Goal: Transaction & Acquisition: Purchase product/service

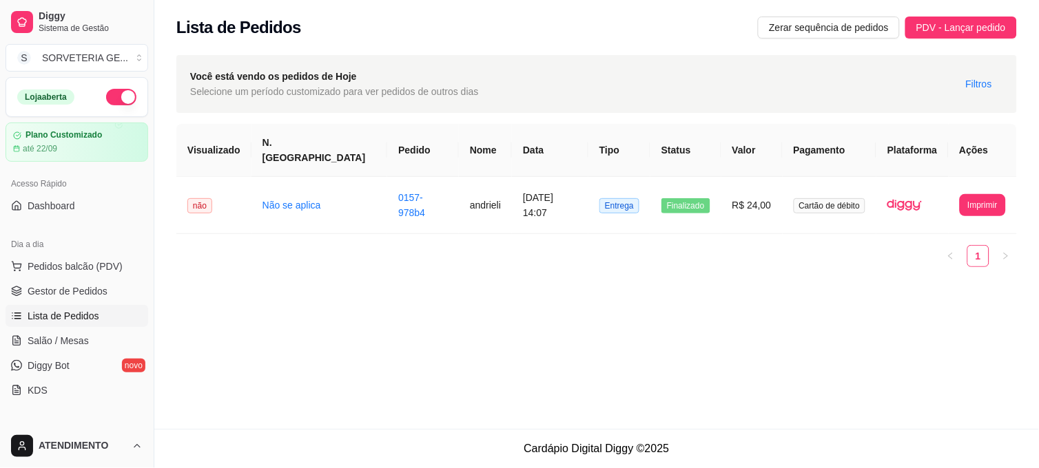
click at [73, 253] on div "Dia a dia" at bounding box center [77, 244] width 143 height 22
drag, startPoint x: 73, startPoint y: 253, endPoint x: 76, endPoint y: 260, distance: 7.4
click at [76, 260] on span "Pedidos balcão (PDV)" at bounding box center [75, 267] width 95 height 14
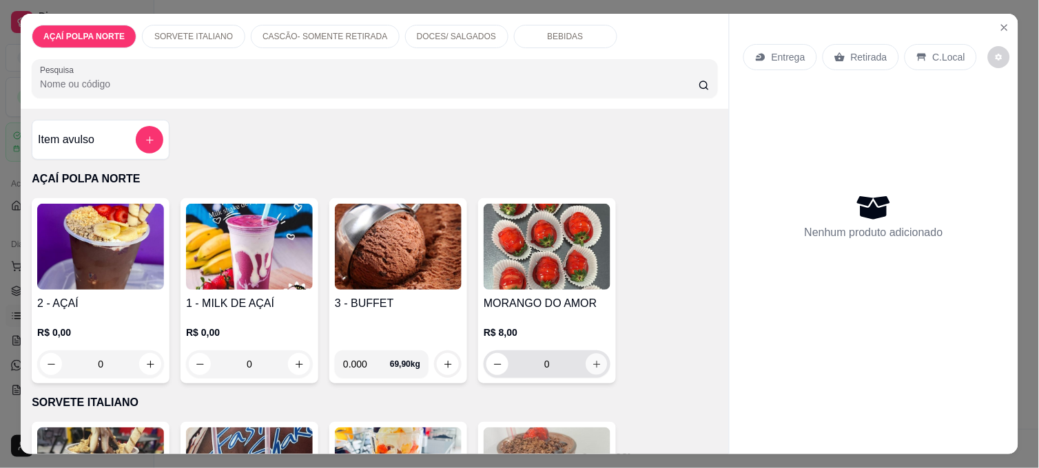
click at [595, 359] on icon "increase-product-quantity" at bounding box center [597, 364] width 10 height 10
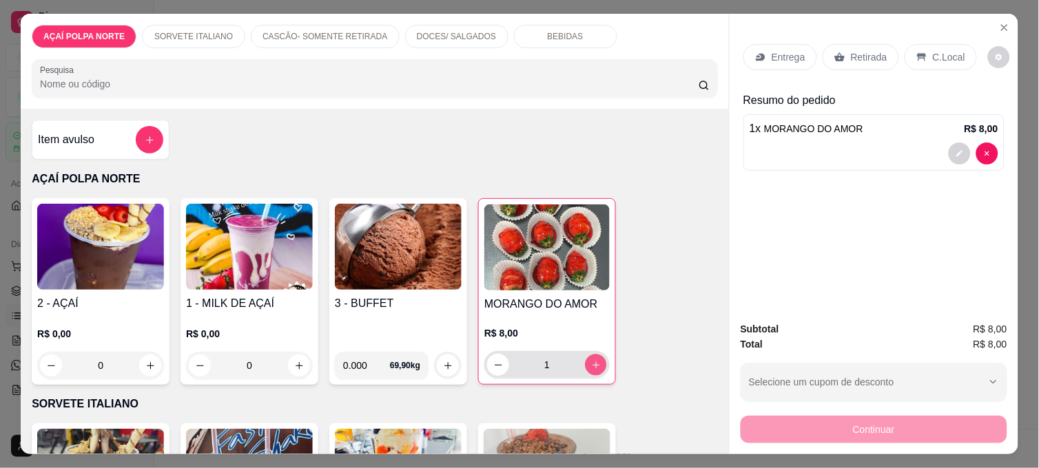
click at [595, 355] on button "increase-product-quantity" at bounding box center [595, 365] width 21 height 21
click at [595, 354] on button "increase-product-quantity" at bounding box center [596, 365] width 22 height 22
type input "3"
click at [859, 59] on div "Retirada" at bounding box center [860, 57] width 76 height 26
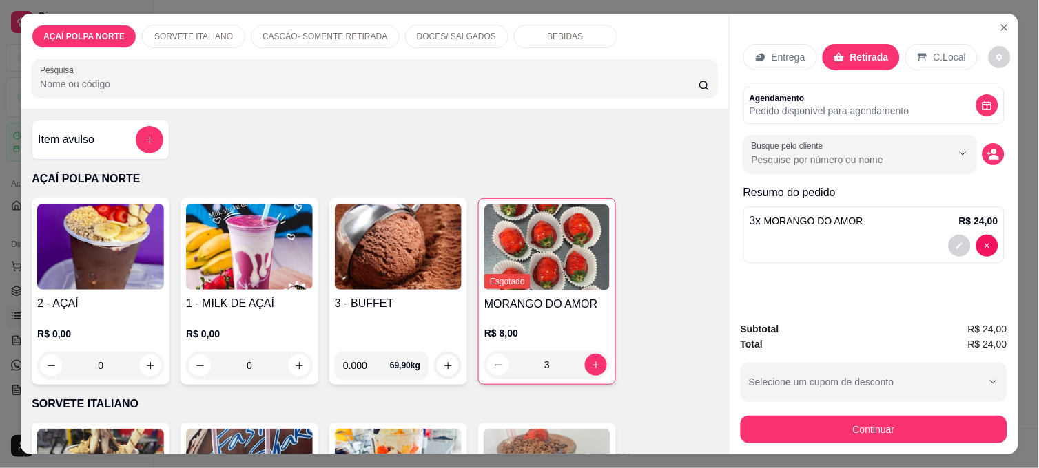
click at [879, 443] on div "Subtotal R$ 24,00 Total R$ 24,00 Selecione um cupom de desconto Selecione um cu…" at bounding box center [873, 383] width 289 height 144
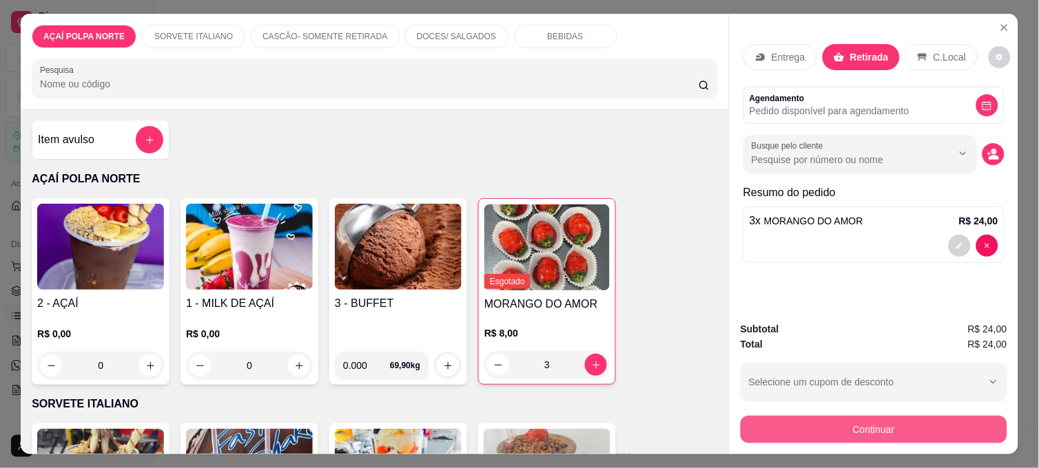
click at [875, 422] on button "Continuar" at bounding box center [873, 430] width 267 height 28
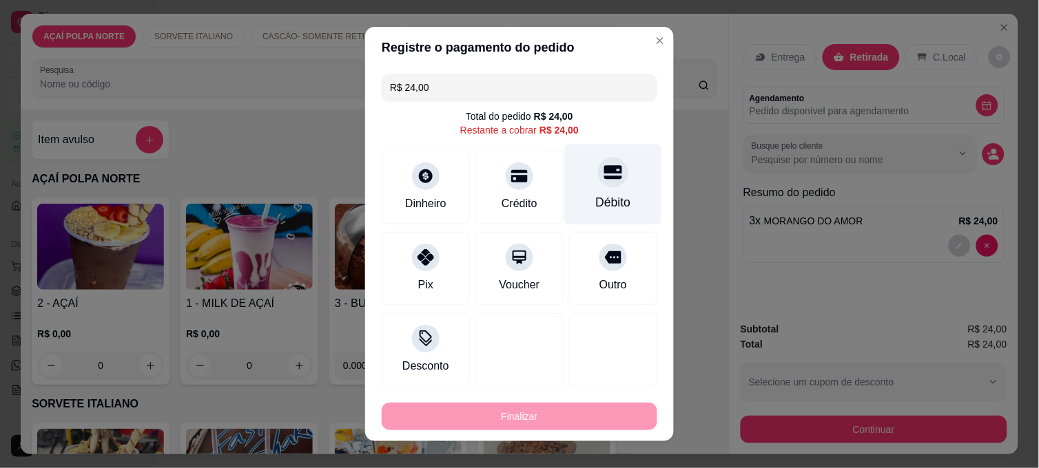
click at [614, 198] on div "Débito" at bounding box center [613, 203] width 35 height 18
type input "R$ 0,00"
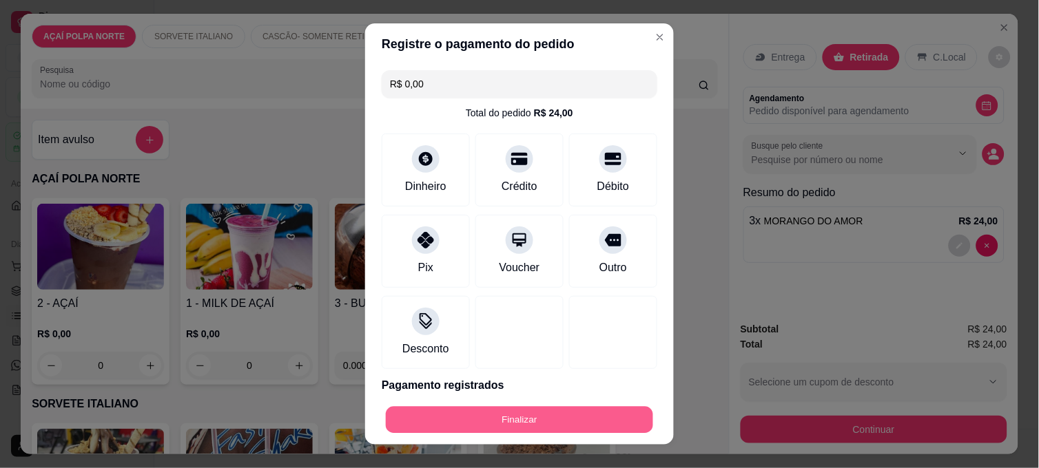
click at [603, 424] on button "Finalizar" at bounding box center [519, 420] width 267 height 27
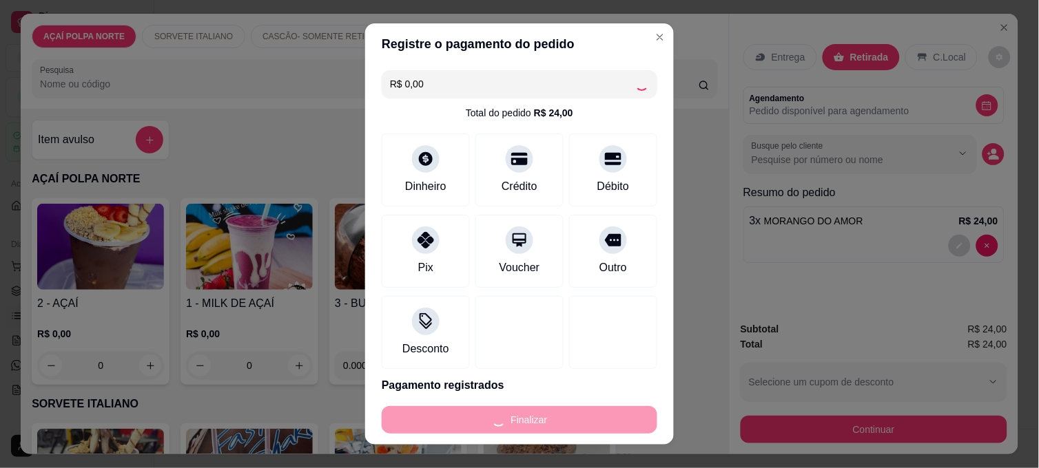
type input "0"
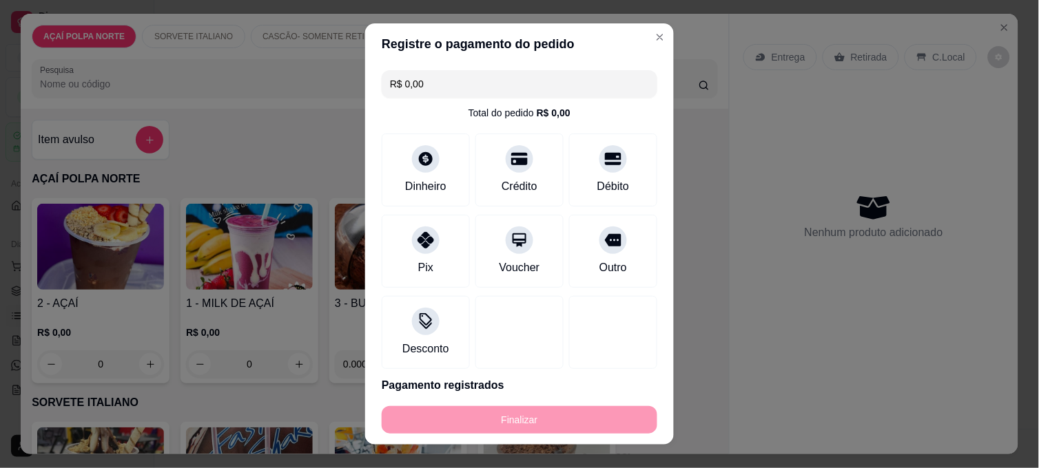
type input "-R$ 24,00"
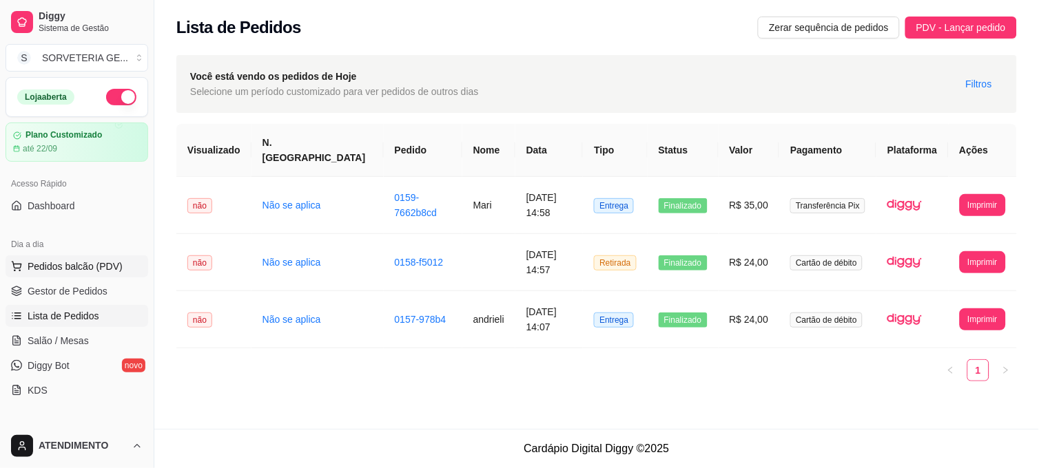
click at [72, 272] on span "Pedidos balcão (PDV)" at bounding box center [75, 267] width 95 height 14
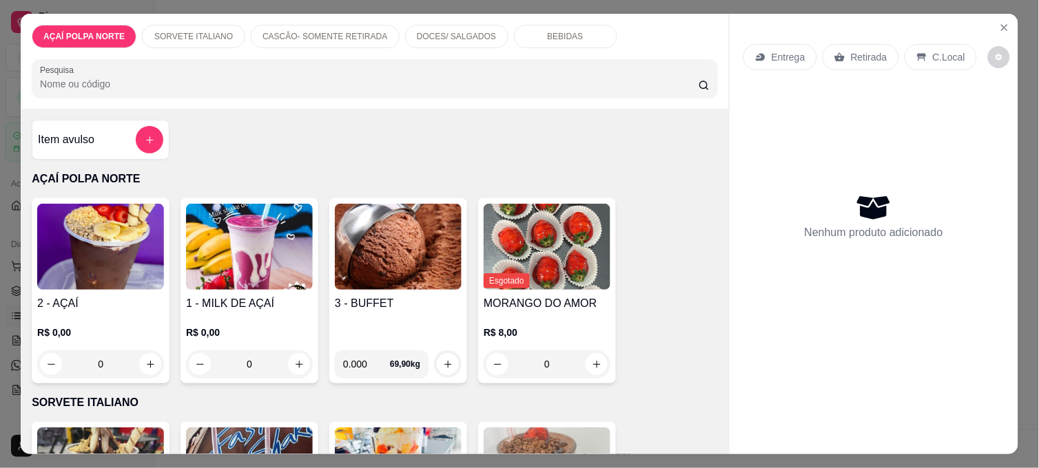
click at [127, 264] on img at bounding box center [100, 247] width 127 height 86
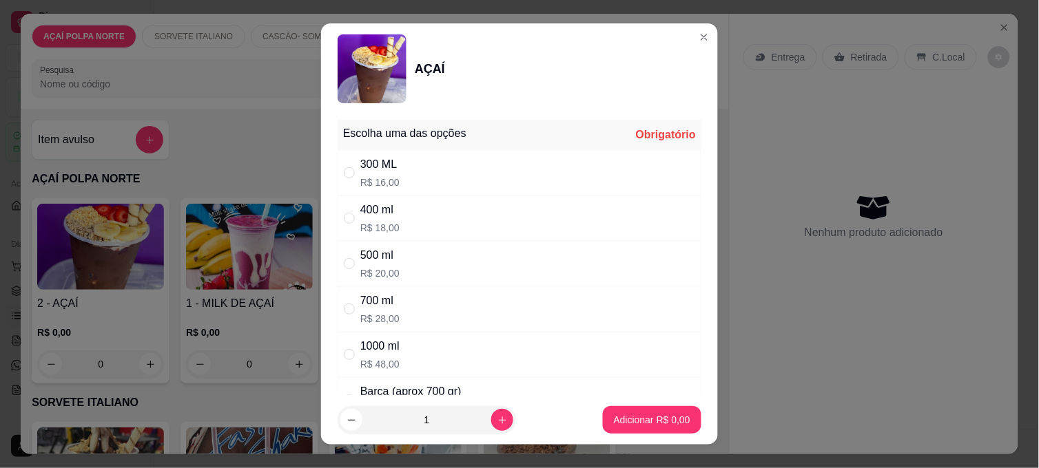
click at [408, 253] on div "500 ml R$ 20,00" at bounding box center [519, 263] width 364 height 45
radio input "true"
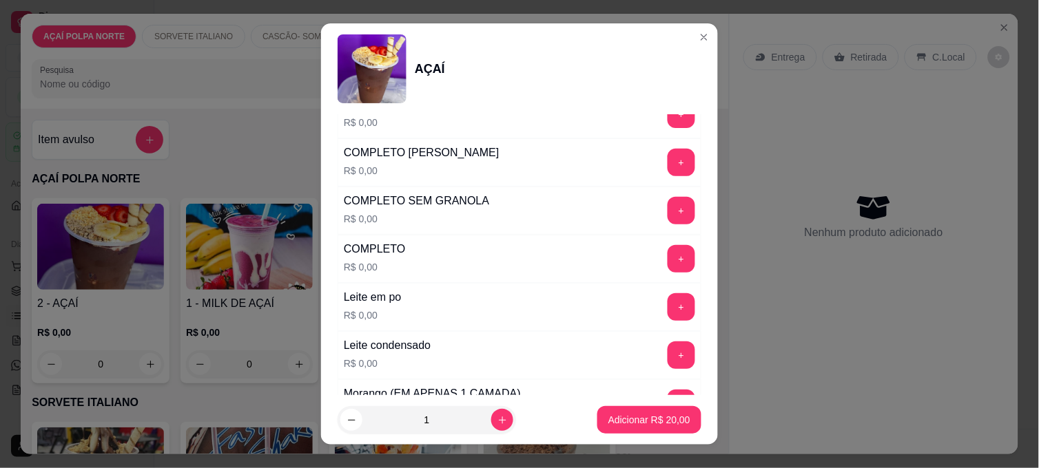
scroll to position [459, 0]
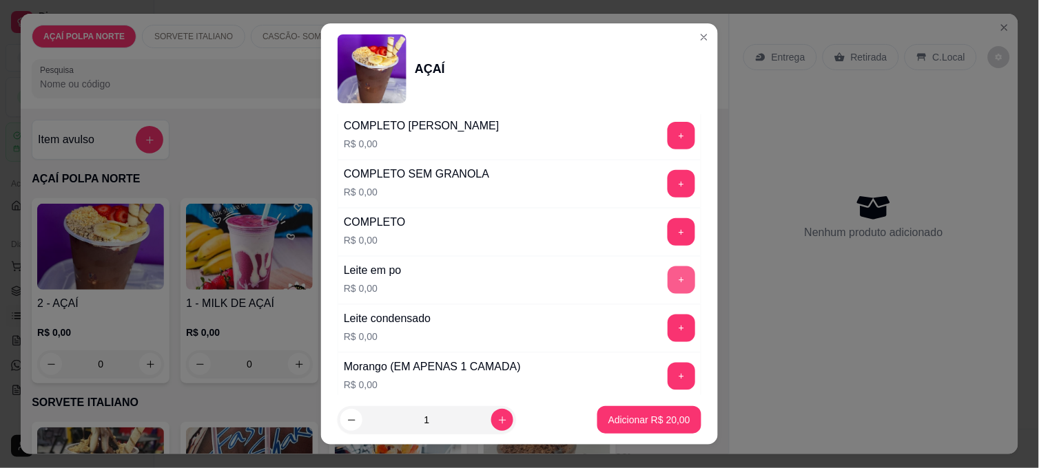
click at [667, 278] on button "+" at bounding box center [681, 281] width 28 height 28
click at [668, 324] on button "+" at bounding box center [681, 328] width 27 height 27
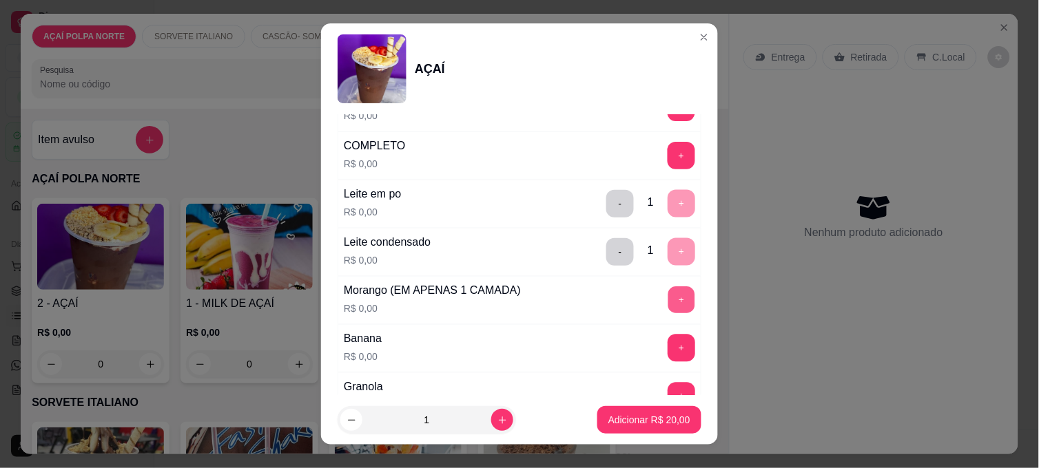
click at [668, 305] on button "+" at bounding box center [681, 300] width 27 height 27
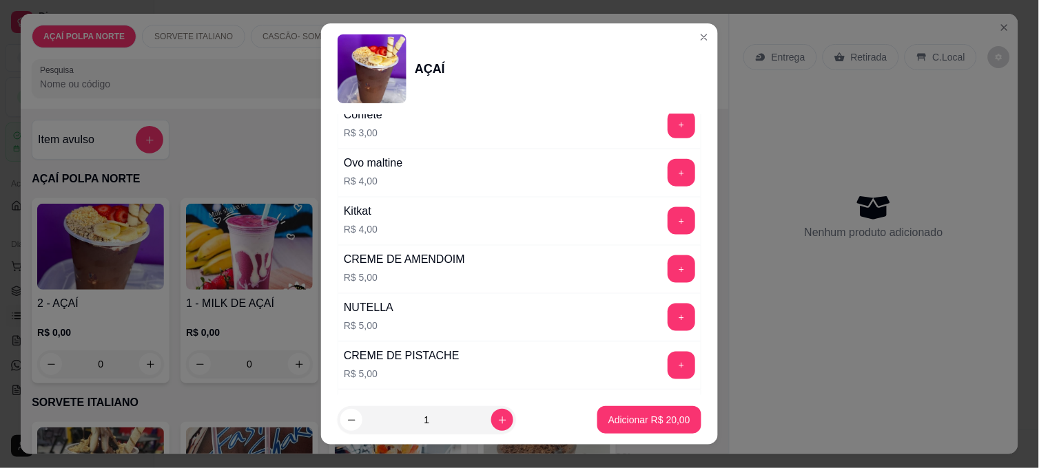
scroll to position [1607, 0]
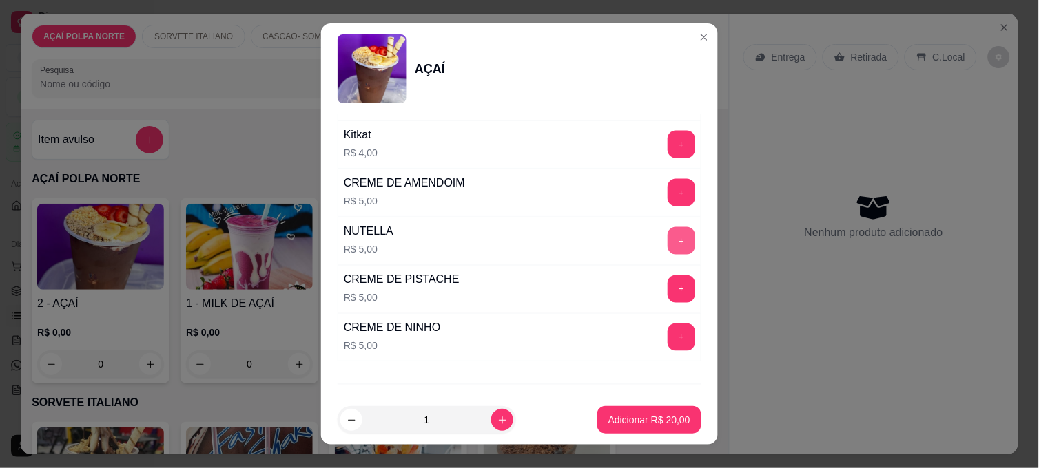
click at [667, 244] on button "+" at bounding box center [681, 241] width 28 height 28
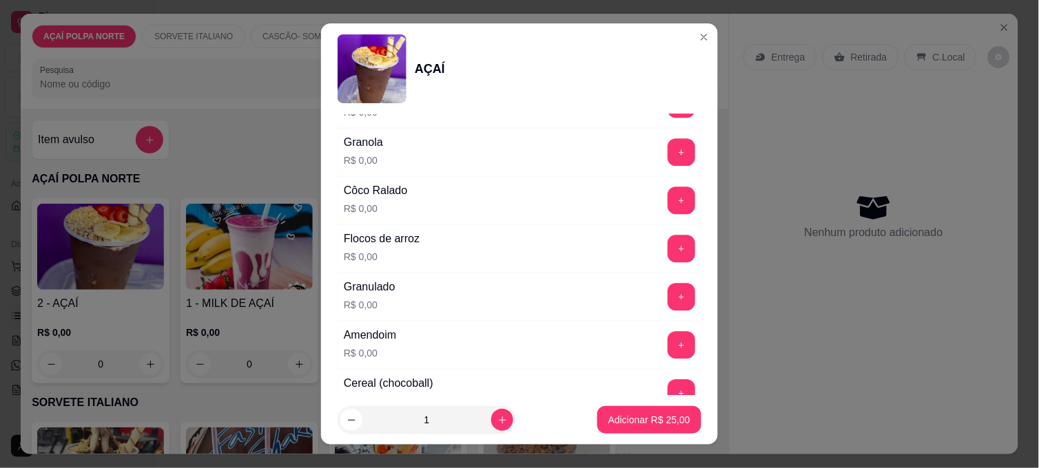
scroll to position [689, 0]
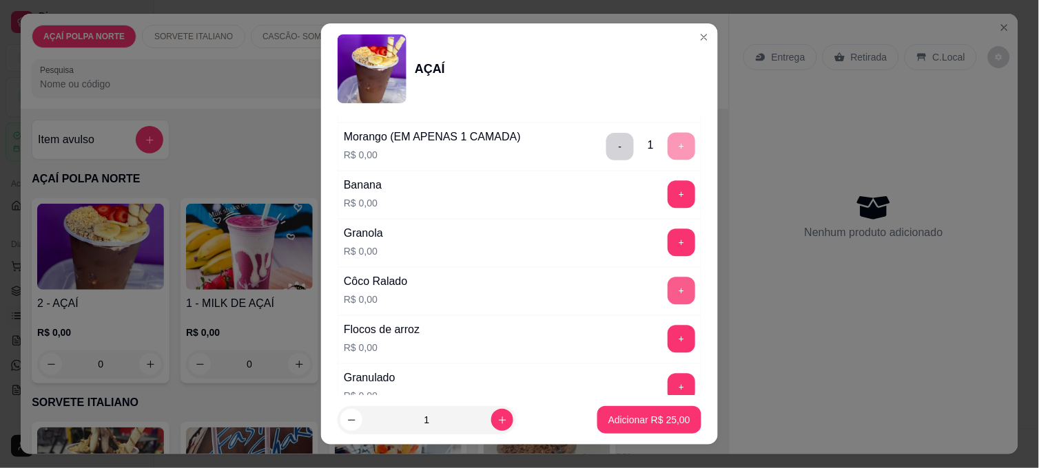
click at [667, 293] on button "+" at bounding box center [681, 292] width 28 height 28
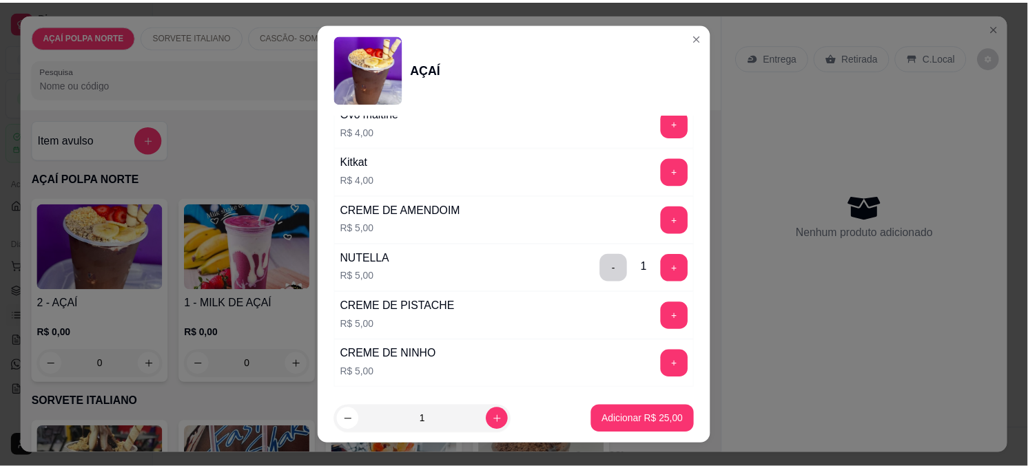
scroll to position [1607, 0]
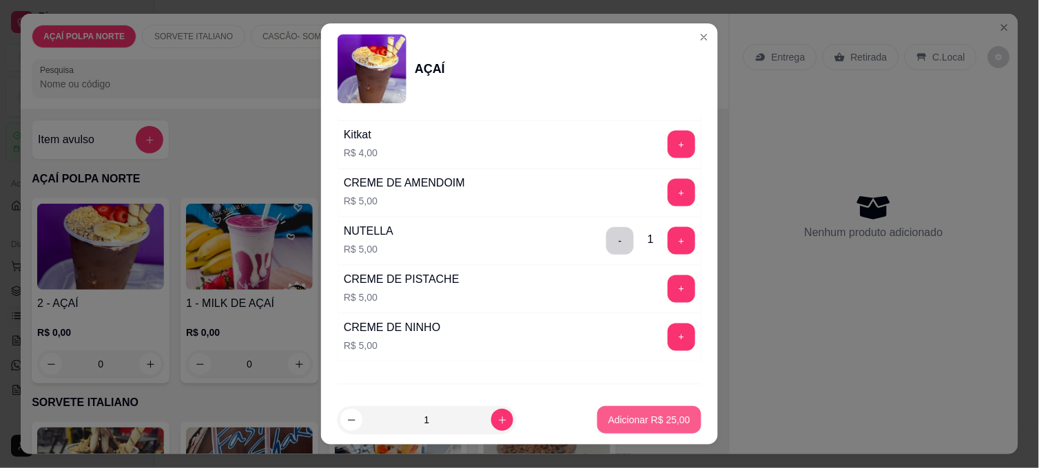
click at [653, 422] on p "Adicionar R$ 25,00" at bounding box center [649, 420] width 82 height 14
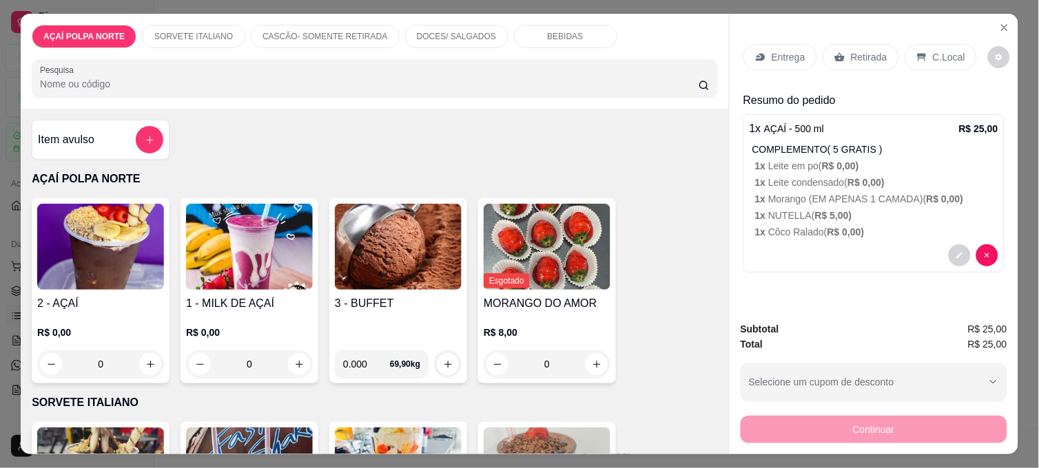
click at [941, 54] on p "C.Local" at bounding box center [948, 57] width 32 height 14
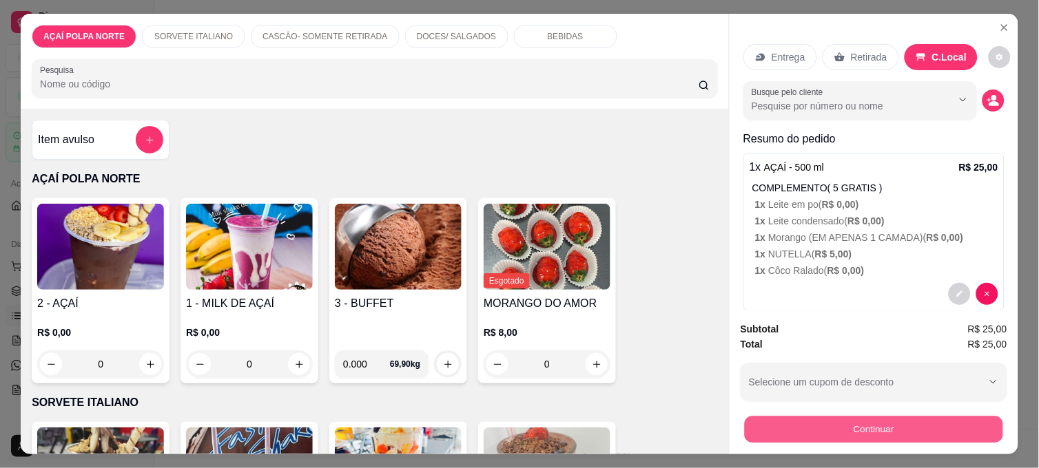
click at [946, 420] on button "Continuar" at bounding box center [873, 429] width 258 height 27
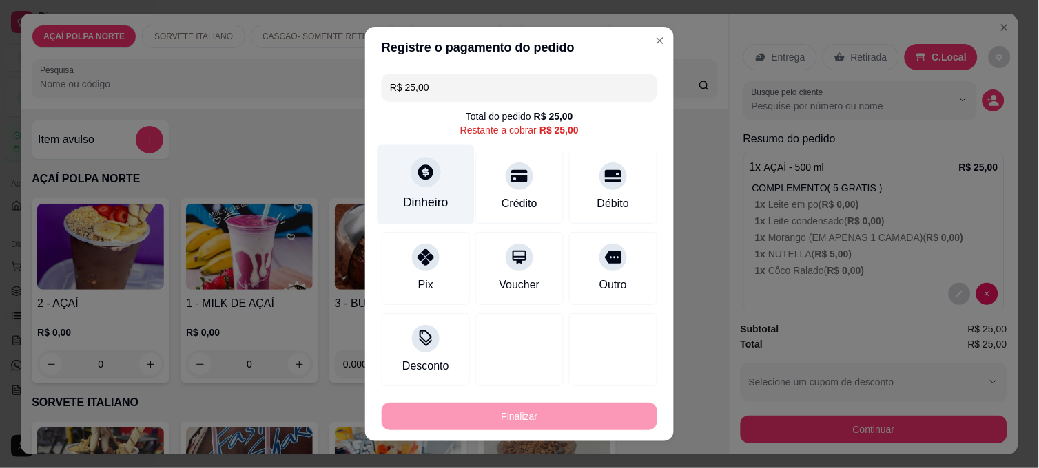
click at [417, 170] on icon at bounding box center [426, 172] width 18 height 18
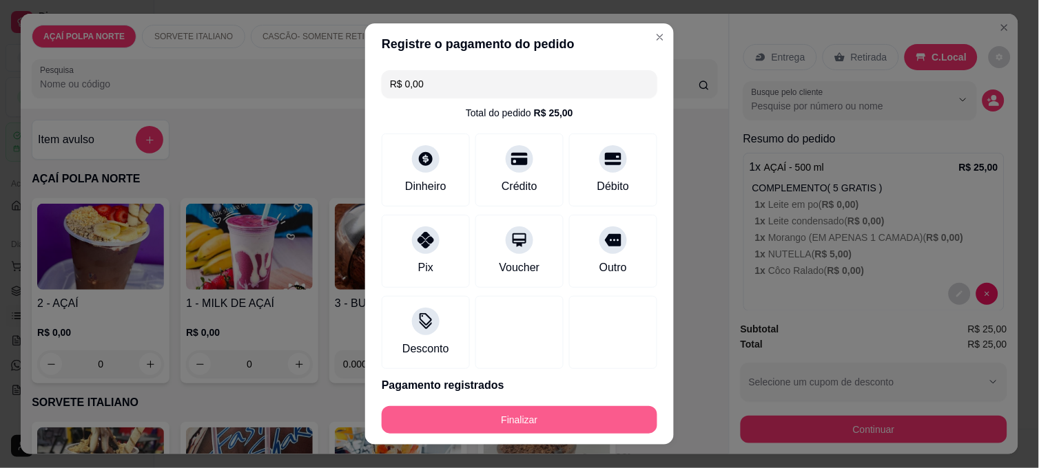
click at [608, 411] on button "Finalizar" at bounding box center [519, 420] width 275 height 28
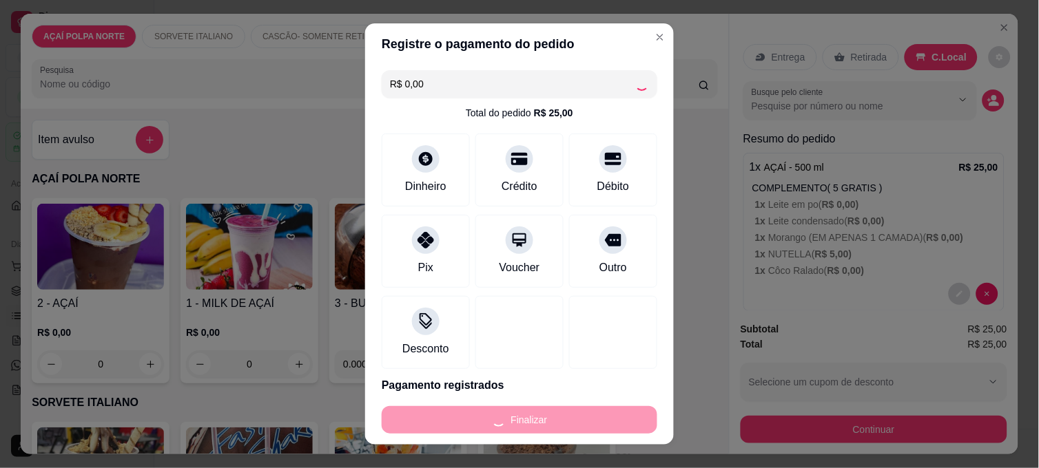
type input "-R$ 25,00"
